Goal: Find specific page/section: Find specific page/section

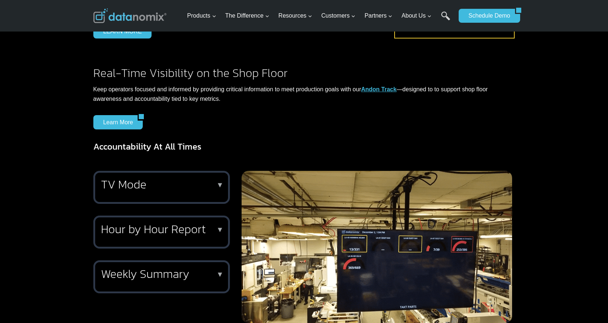
scroll to position [751, 0]
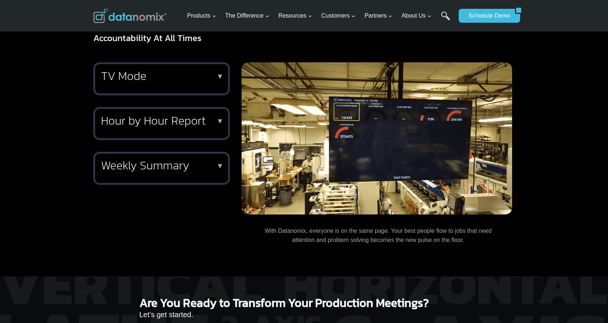
click at [199, 115] on h2 "Hour by Hour Report" at bounding box center [160, 121] width 118 height 12
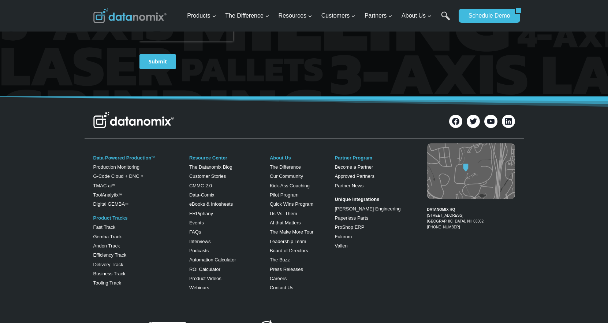
scroll to position [1231, 0]
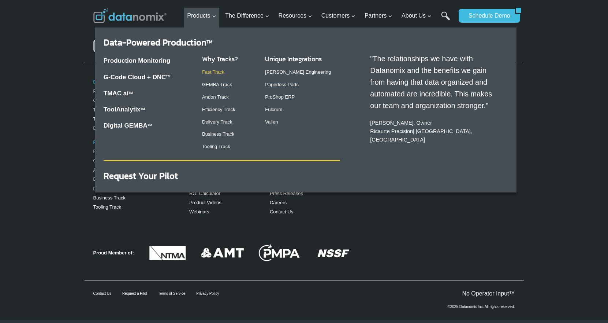
click at [220, 71] on link "Fast Track" at bounding box center [213, 71] width 22 height 5
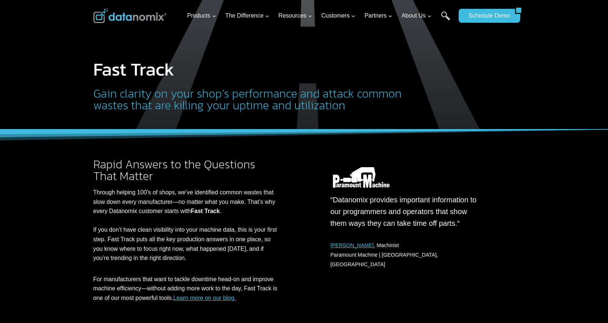
click at [287, 246] on div "Rapid Answers to the Questions That Matter Through helping 100’s of shops, we’v…" at bounding box center [195, 230] width 205 height 144
